Goal: Task Accomplishment & Management: Manage account settings

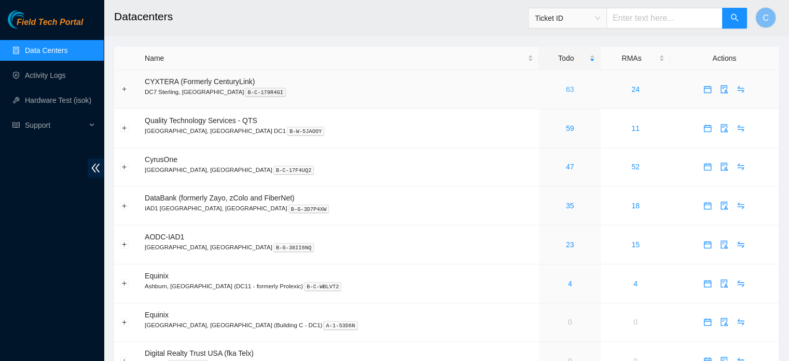
click at [566, 89] on link "63" at bounding box center [570, 89] width 8 height 8
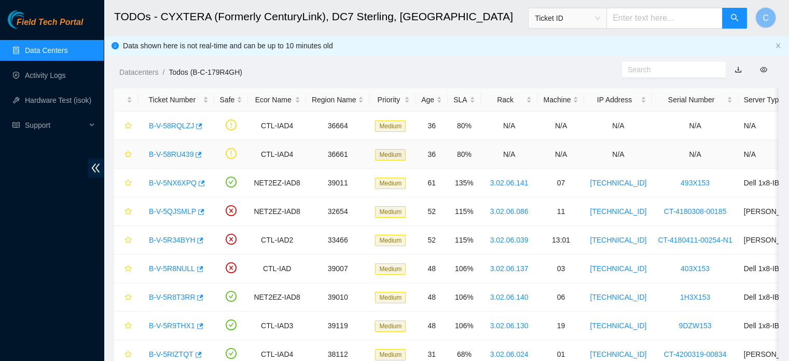
click at [169, 153] on link "B-V-58RU439" at bounding box center [171, 154] width 45 height 8
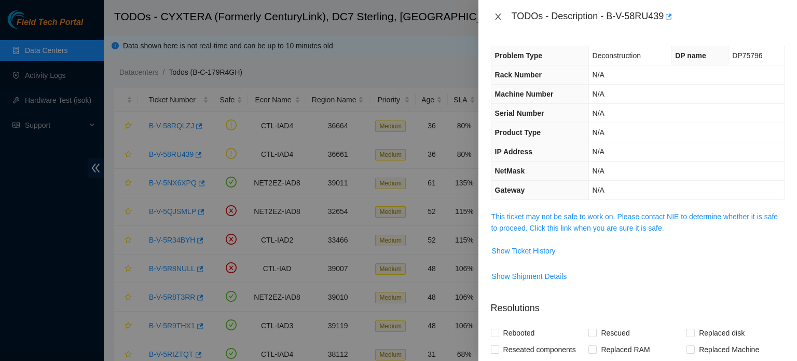
click at [496, 16] on icon "close" at bounding box center [498, 16] width 8 height 8
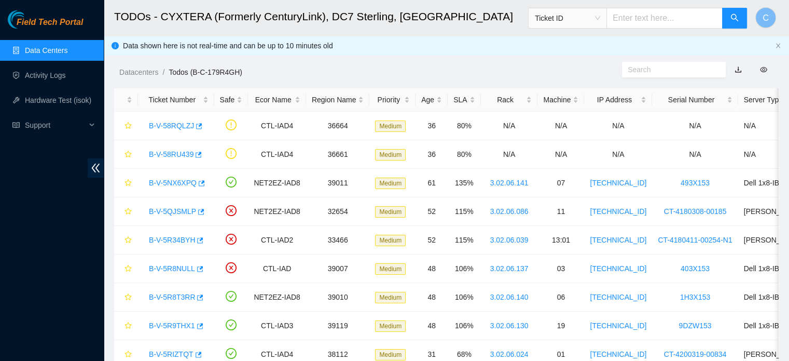
click at [67, 46] on link "Data Centers" at bounding box center [46, 50] width 43 height 8
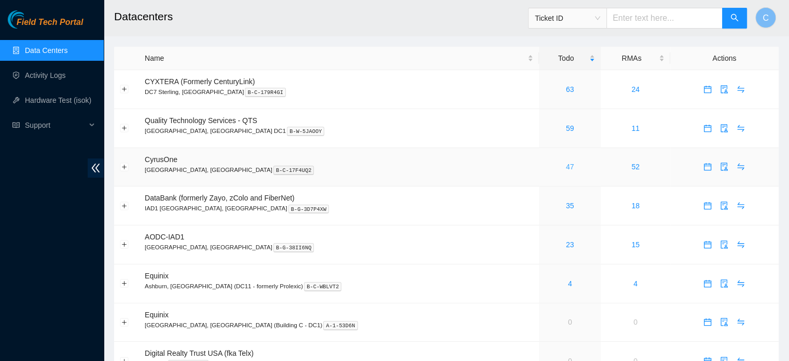
click at [566, 166] on link "47" at bounding box center [570, 166] width 8 height 8
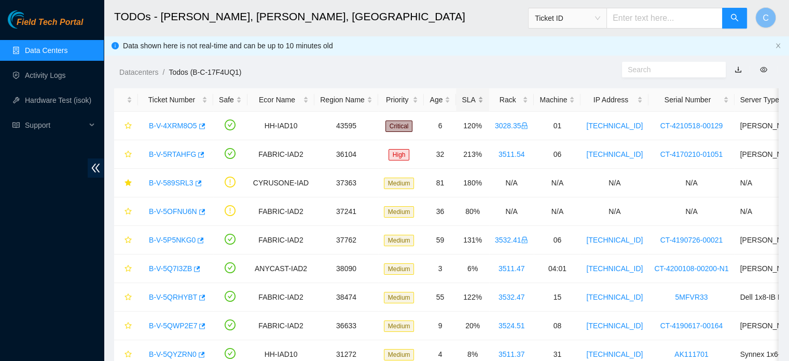
click at [464, 98] on div "SLA" at bounding box center [472, 99] width 21 height 11
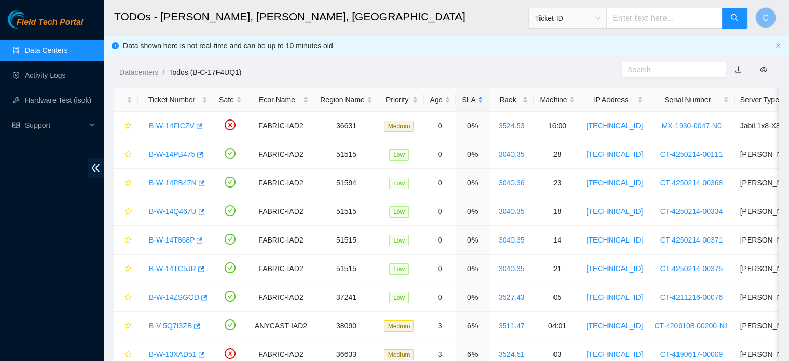
click at [462, 101] on div "SLA" at bounding box center [472, 99] width 21 height 11
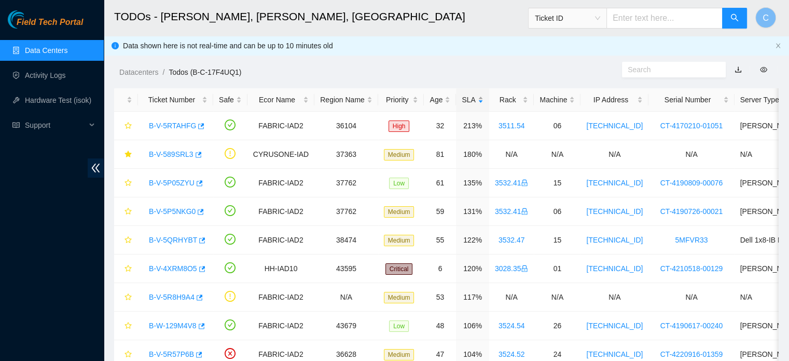
click at [462, 101] on div "SLA" at bounding box center [472, 99] width 21 height 11
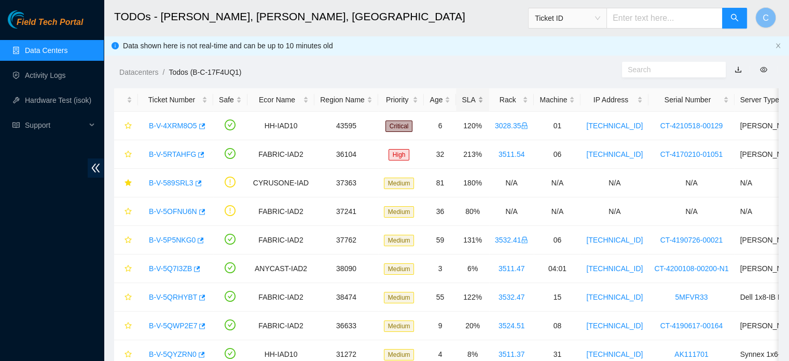
click at [462, 101] on div "SLA" at bounding box center [472, 99] width 21 height 11
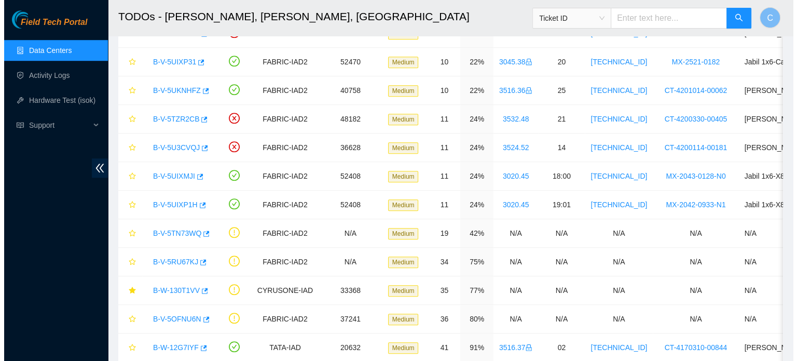
scroll to position [733, 0]
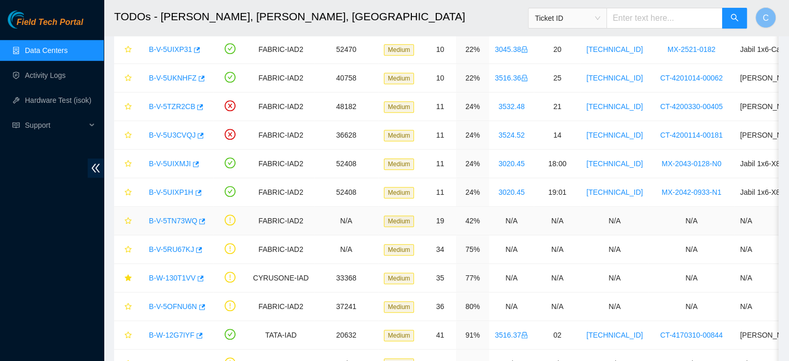
click at [170, 217] on link "B-V-5TN73WQ" at bounding box center [173, 220] width 48 height 8
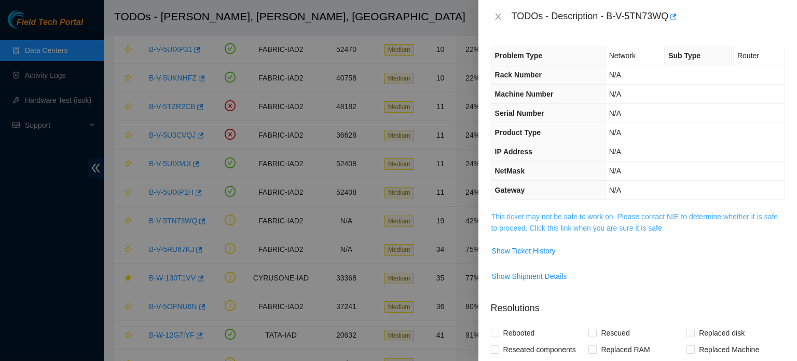
click at [536, 217] on link "This ticket may not be safe to work on. Please contact NIE to determine whether…" at bounding box center [634, 222] width 286 height 20
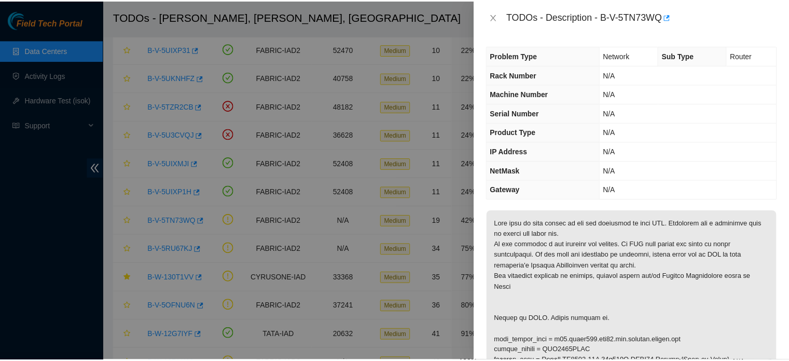
scroll to position [170, 0]
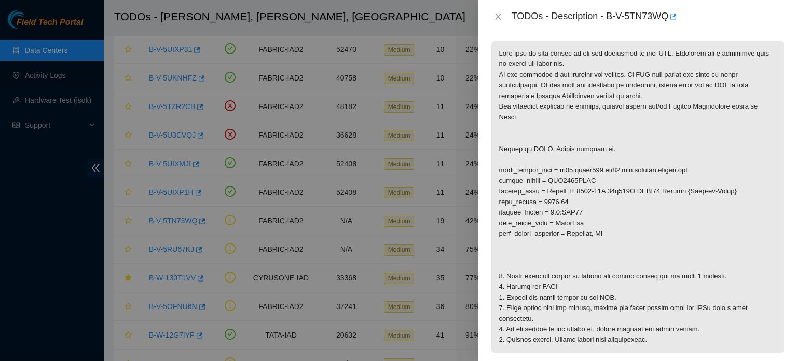
click at [496, 11] on div "TODOs - Description - B-V-5TN73WQ" at bounding box center [638, 16] width 294 height 17
click at [499, 18] on icon "close" at bounding box center [498, 16] width 8 height 8
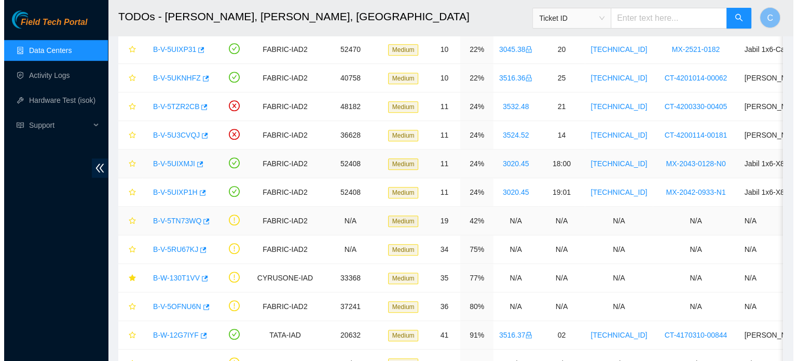
scroll to position [185, 0]
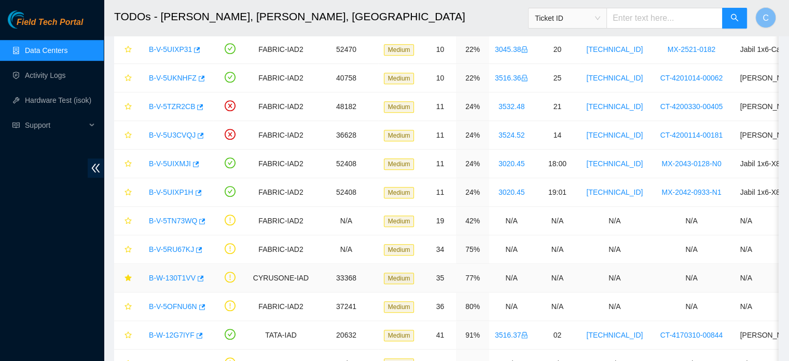
click at [177, 275] on link "B-W-130T1VV" at bounding box center [172, 277] width 47 height 8
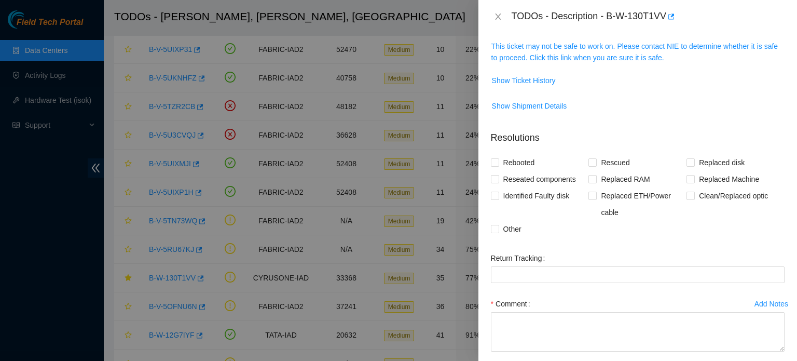
scroll to position [0, 0]
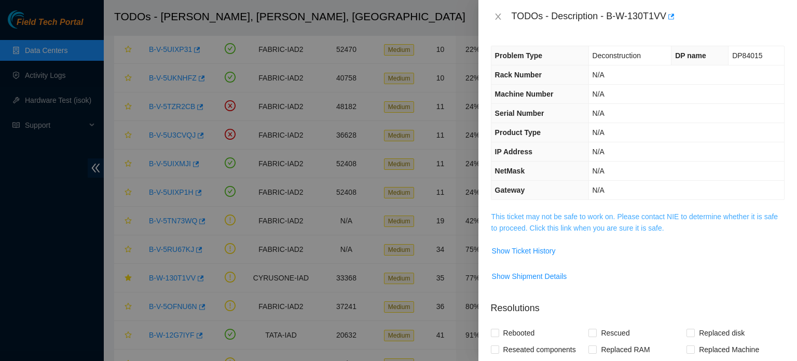
click at [576, 215] on link "This ticket may not be safe to work on. Please contact NIE to determine whether…" at bounding box center [634, 222] width 286 height 20
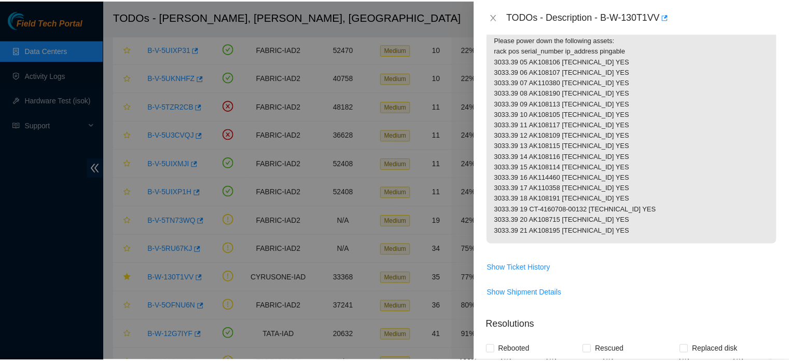
scroll to position [155, 0]
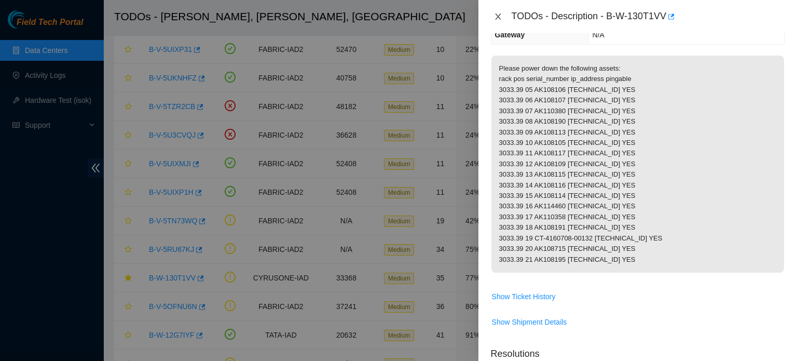
click at [501, 19] on icon "close" at bounding box center [498, 16] width 8 height 8
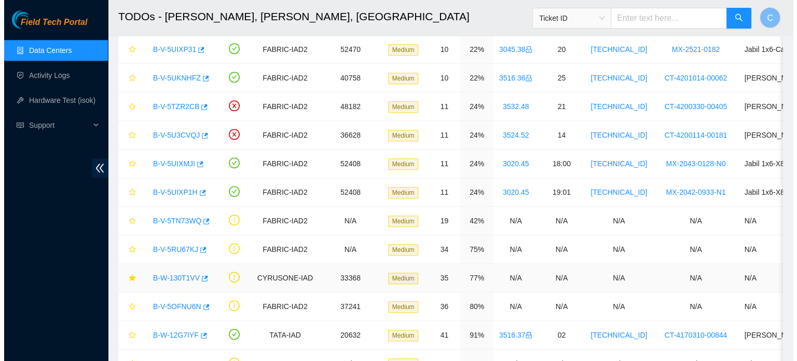
scroll to position [799, 0]
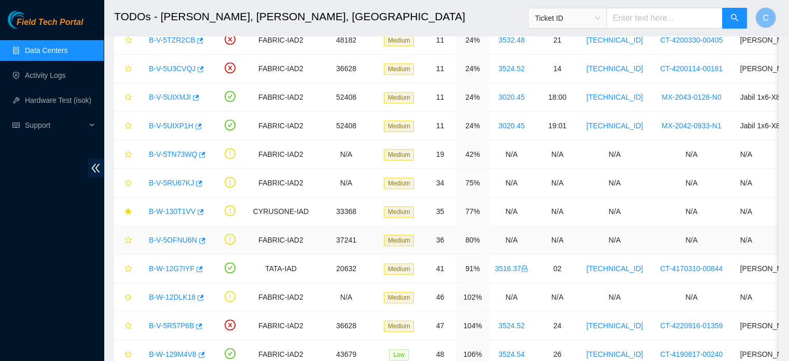
click at [174, 238] on link "B-V-5OFNU6N" at bounding box center [173, 240] width 48 height 8
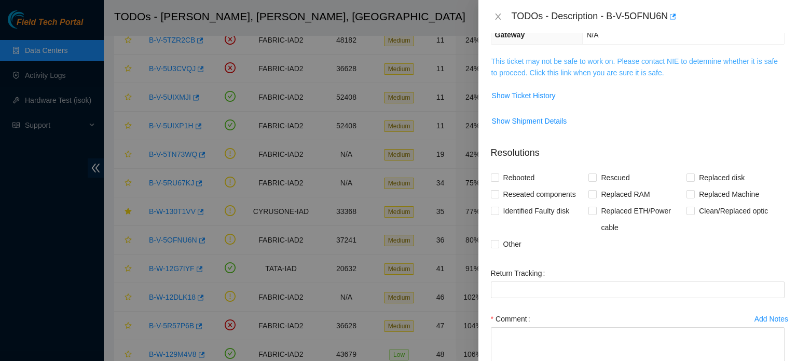
click at [570, 70] on link "This ticket may not be safe to work on. Please contact NIE to determine whether…" at bounding box center [634, 67] width 286 height 20
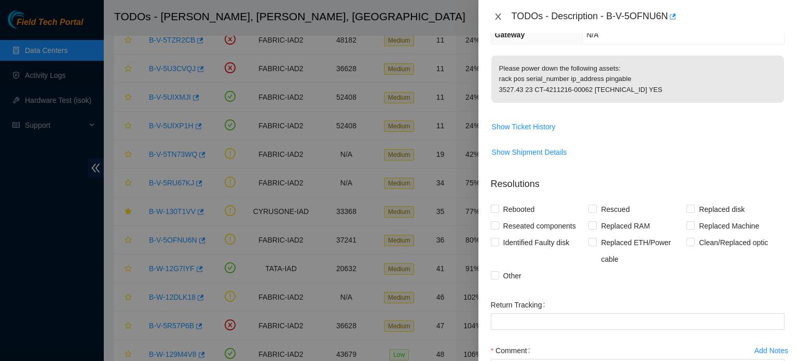
click at [498, 16] on icon "close" at bounding box center [498, 16] width 6 height 6
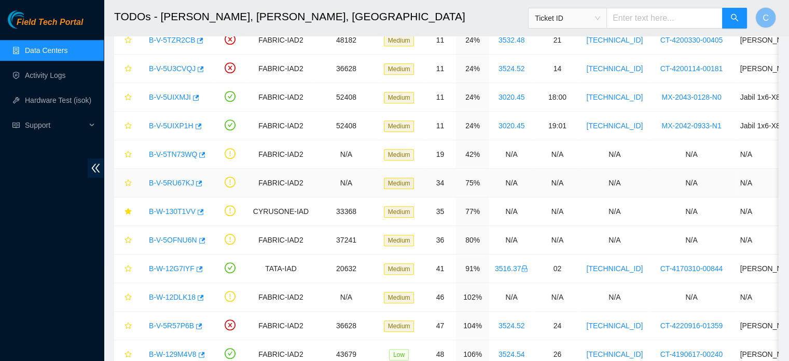
click at [175, 178] on link "B-V-5RU67KJ" at bounding box center [171, 182] width 45 height 8
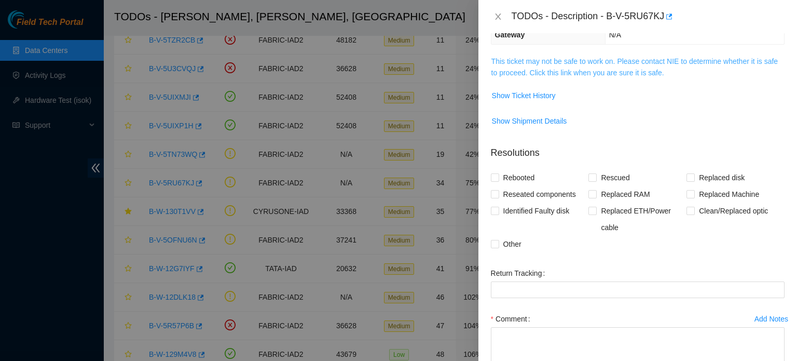
click at [611, 62] on link "This ticket may not be safe to work on. Please contact NIE to determine whether…" at bounding box center [634, 67] width 286 height 20
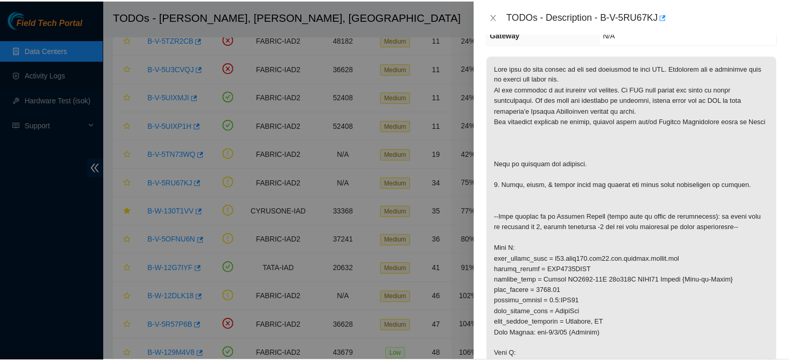
scroll to position [172, 0]
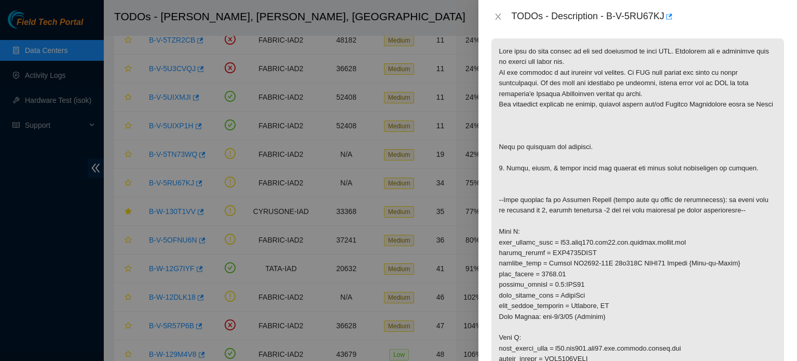
click at [503, 22] on div "TODOs - Description - B-V-5RU67KJ" at bounding box center [638, 16] width 294 height 17
click at [502, 22] on div "TODOs - Description - B-V-5RU67KJ" at bounding box center [638, 16] width 294 height 17
click at [499, 18] on icon "close" at bounding box center [498, 16] width 6 height 6
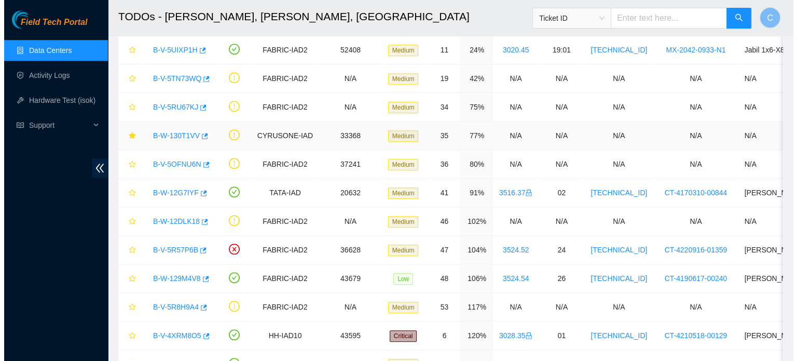
scroll to position [875, 0]
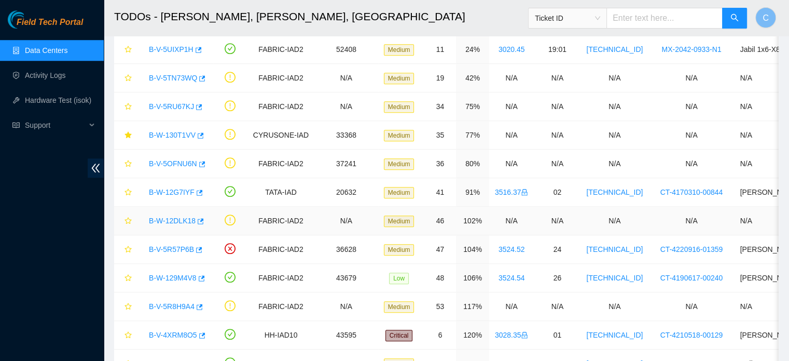
click at [183, 217] on link "B-W-12DLK18" at bounding box center [172, 220] width 47 height 8
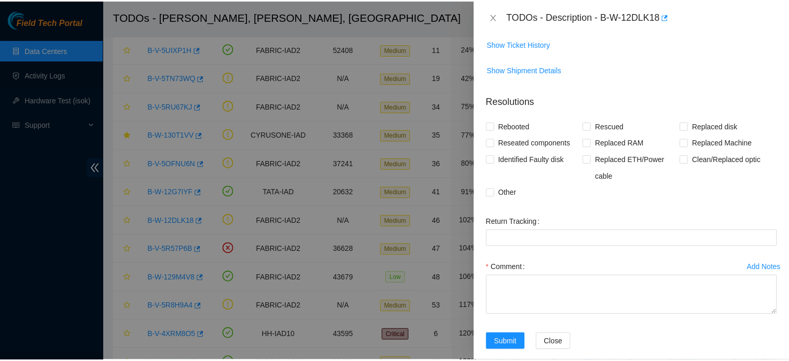
scroll to position [191, 0]
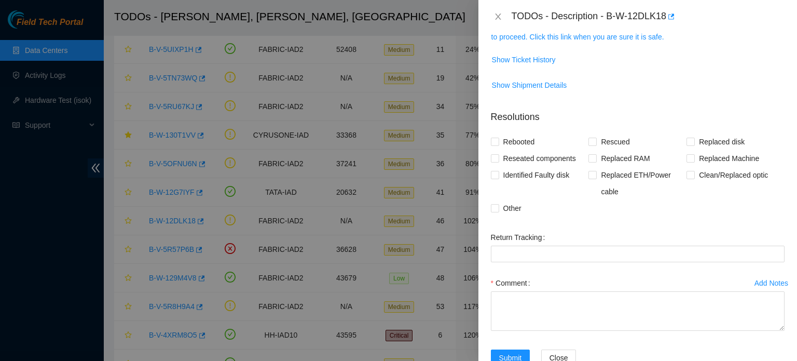
click at [574, 43] on td "This ticket may not be safe to work on. Please contact NIE to determine whether…" at bounding box center [638, 35] width 294 height 32
click at [578, 39] on link "This ticket may not be safe to work on. Please contact NIE to determine whether…" at bounding box center [634, 31] width 286 height 20
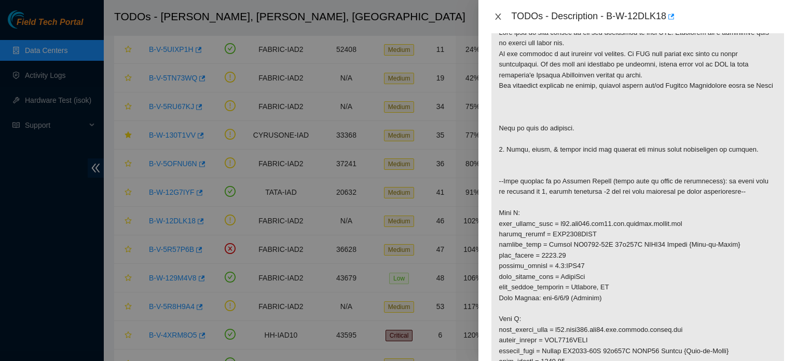
click at [497, 17] on icon "close" at bounding box center [498, 16] width 8 height 8
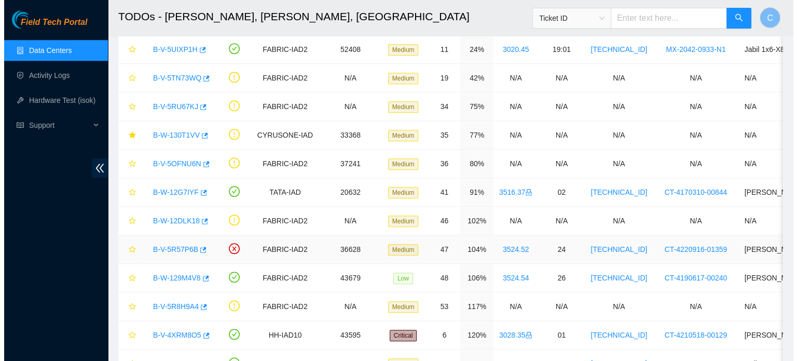
scroll to position [206, 0]
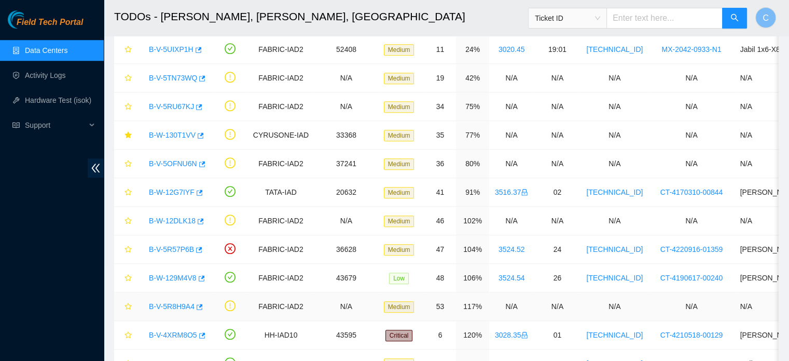
click at [176, 304] on link "B-V-5R8H9A4" at bounding box center [172, 306] width 46 height 8
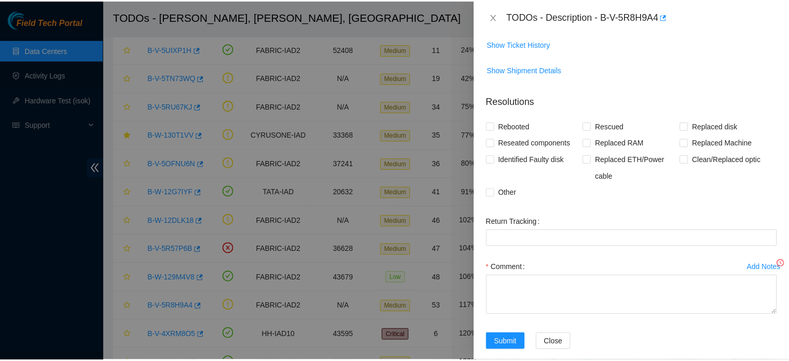
scroll to position [191, 0]
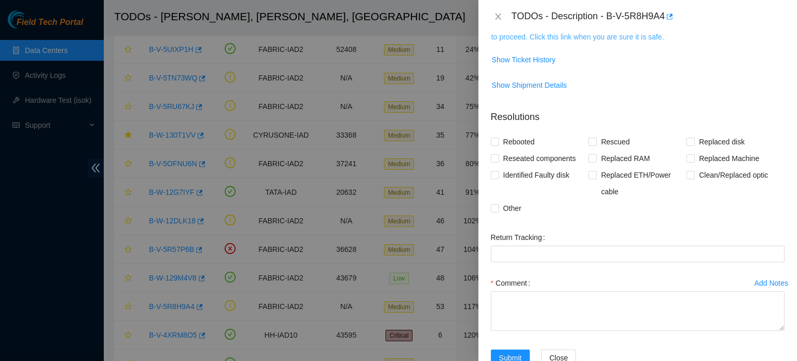
click at [564, 39] on link "This ticket may not be safe to work on. Please contact NIE to determine whether…" at bounding box center [634, 31] width 286 height 20
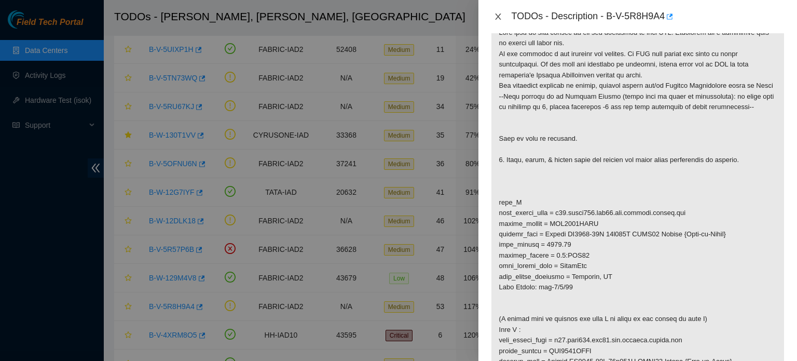
click at [500, 21] on button "Close" at bounding box center [498, 17] width 15 height 10
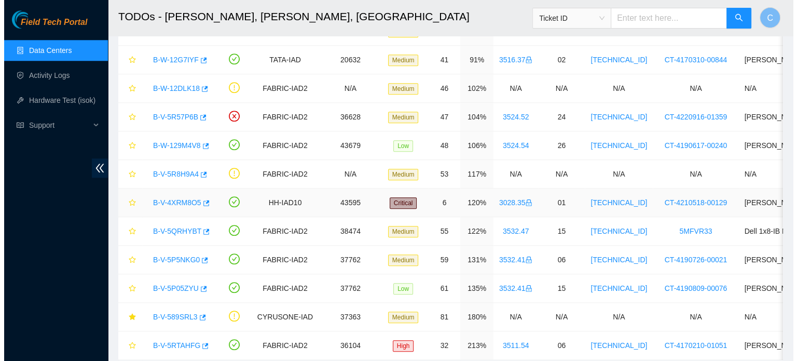
scroll to position [1042, 0]
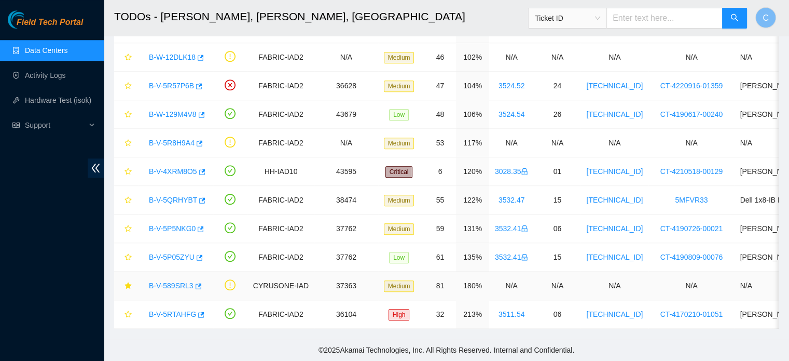
click at [176, 281] on link "B-V-589SRL3" at bounding box center [171, 285] width 45 height 8
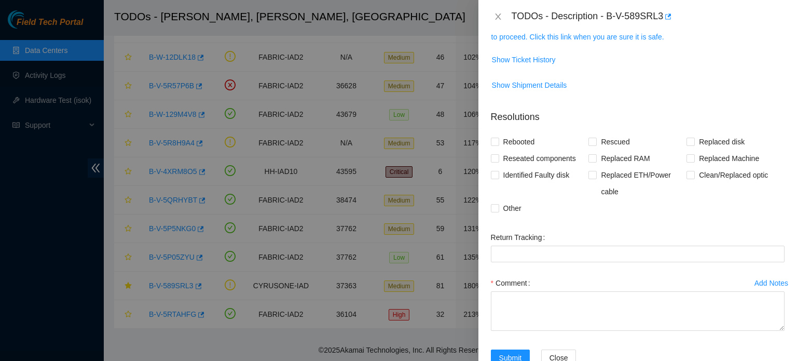
scroll to position [0, 0]
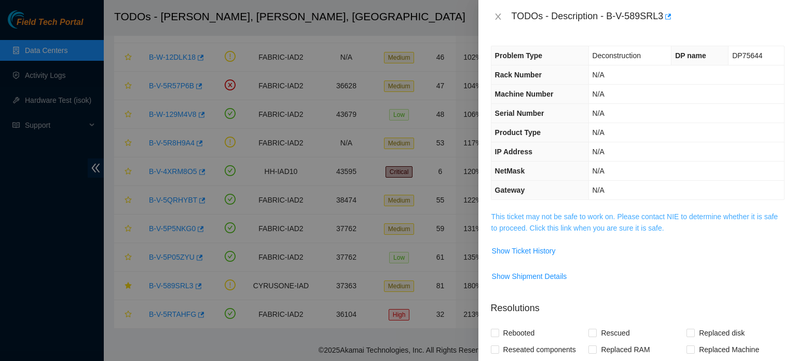
click at [548, 215] on link "This ticket may not be safe to work on. Please contact NIE to determine whether…" at bounding box center [634, 222] width 286 height 20
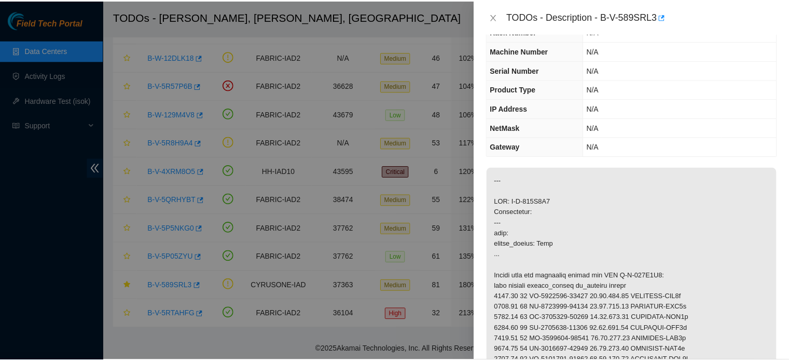
scroll to position [10, 0]
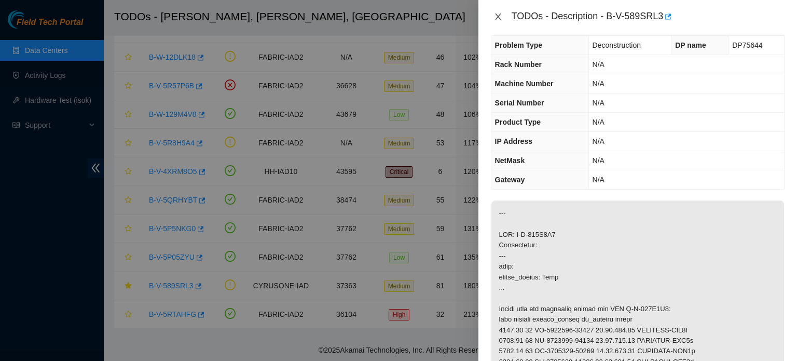
click at [494, 20] on icon "close" at bounding box center [498, 16] width 8 height 8
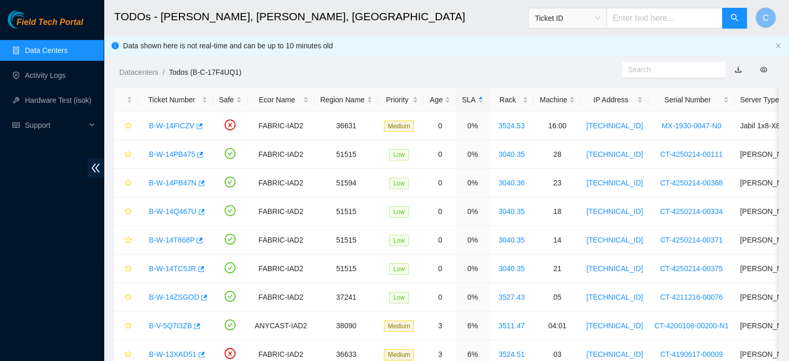
scroll to position [0, 0]
